Goal: Find contact information: Find contact information

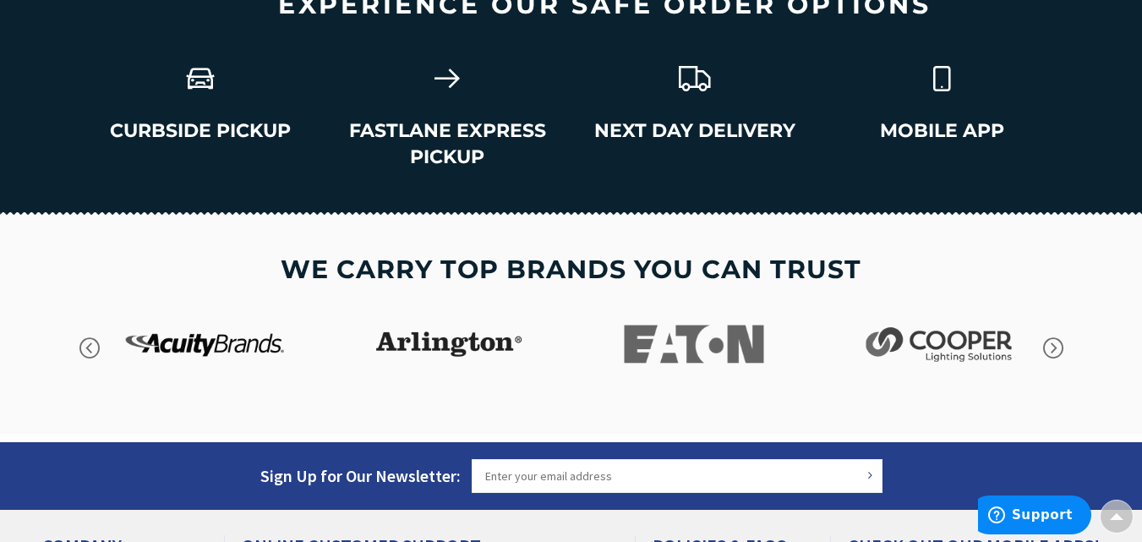
scroll to position [2962, 0]
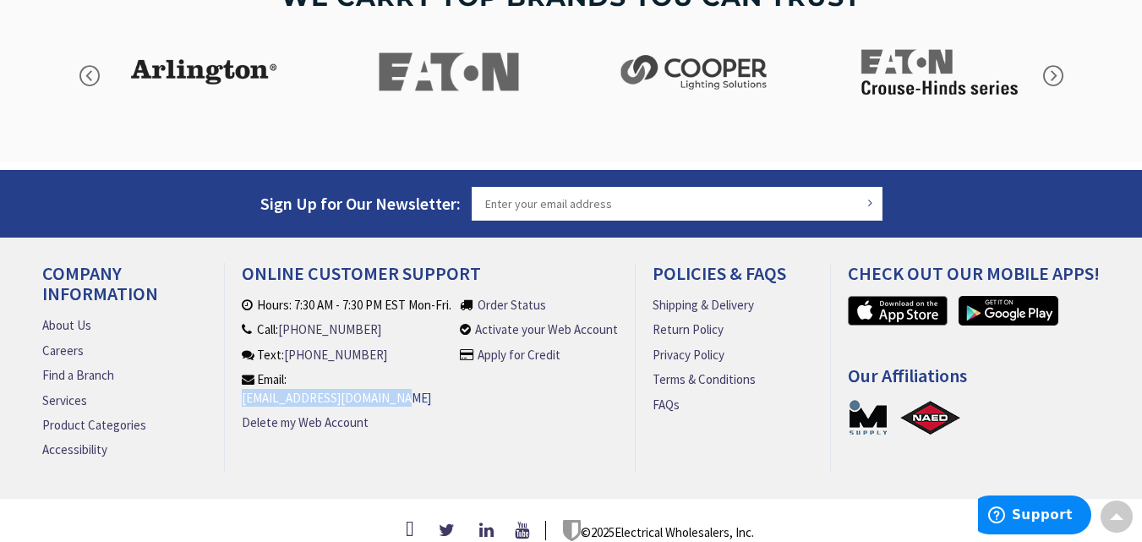
drag, startPoint x: 460, startPoint y: 377, endPoint x: 295, endPoint y: 372, distance: 164.9
click at [295, 372] on li "Hours: 7:30 AM - 7:30 PM EST Mon-Fri. Call: (860) 357-6064 Text: (860) 357-6064…" at bounding box center [351, 371] width 219 height 150
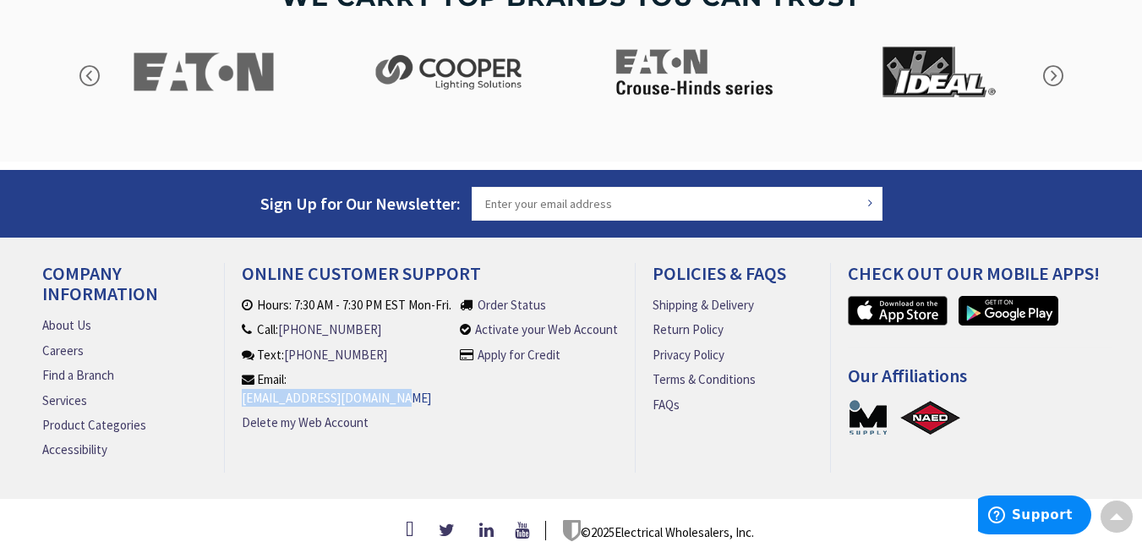
copy link "[EMAIL_ADDRESS][DOMAIN_NAME]"
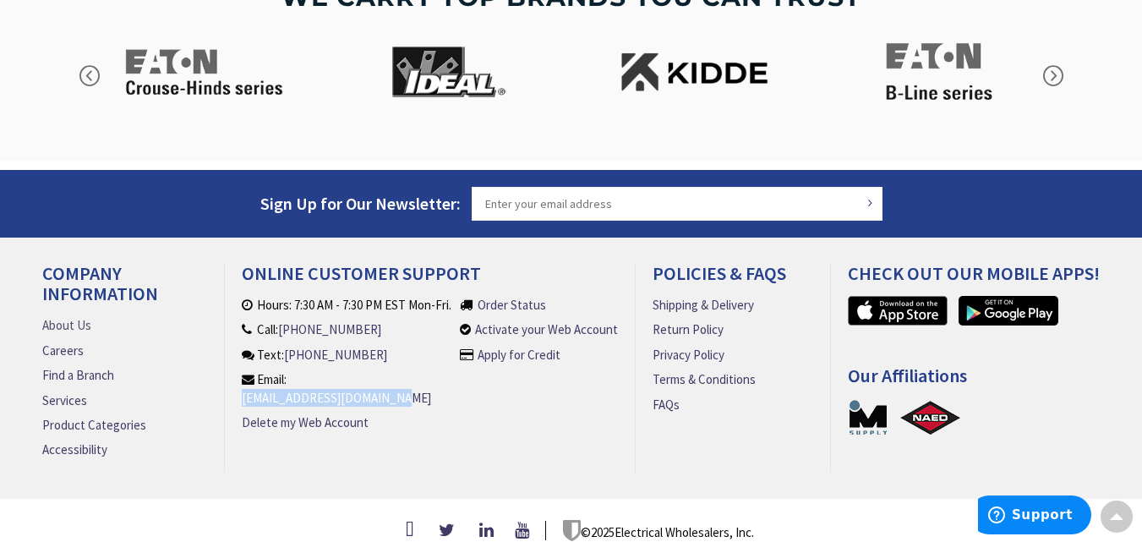
click at [86, 316] on link "About Us" at bounding box center [66, 325] width 49 height 18
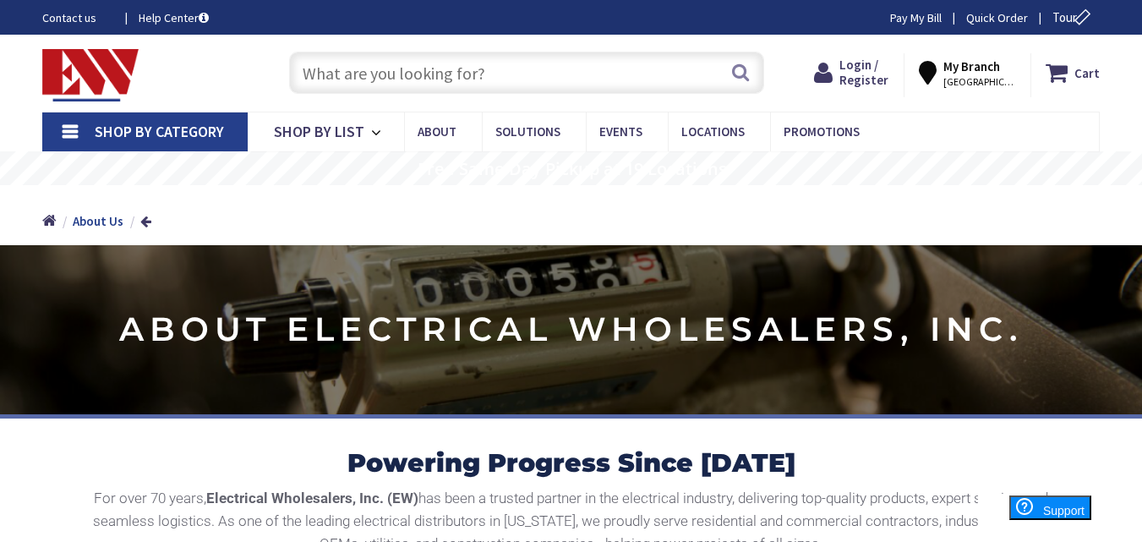
click at [67, 13] on link "Contact us" at bounding box center [76, 17] width 69 height 17
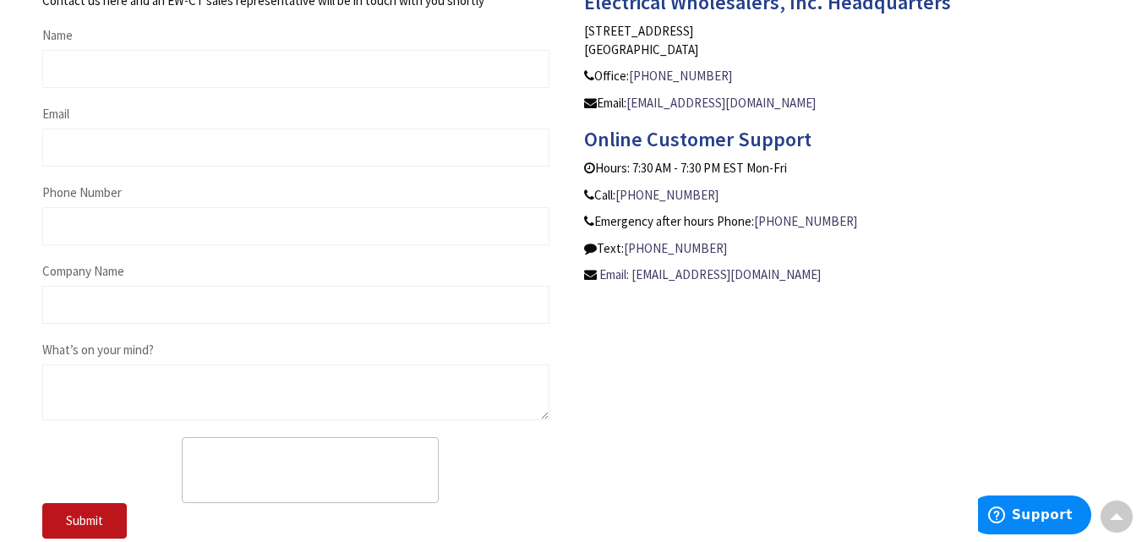
scroll to position [780, 0]
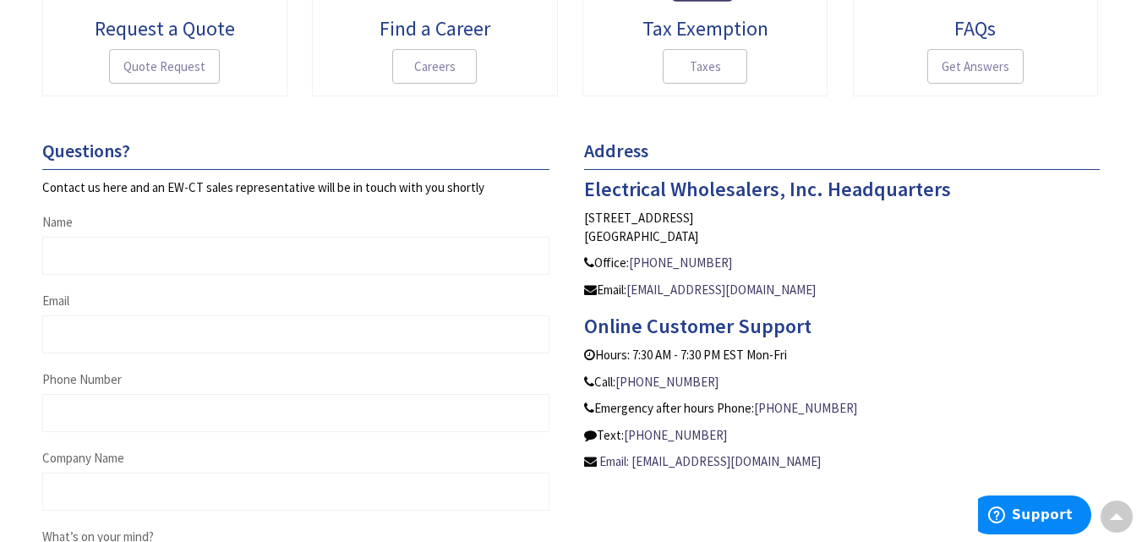
drag, startPoint x: 1154, startPoint y: 127, endPoint x: 1122, endPoint y: 255, distance: 132.4
click at [1122, 255] on html "Press Alt+1 for screen-reader mode, Alt+0 to cancel Accessibility Screen-Reader…" at bounding box center [571, 289] width 1142 height 1759
